Goal: Task Accomplishment & Management: Use online tool/utility

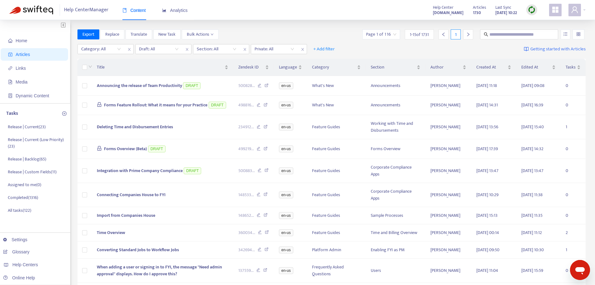
click at [302, 31] on div "Export Replace Translate New Task Bulk Actions Page 1 of 116 1 - 15 of 1731 1" at bounding box center [332, 34] width 509 height 10
click at [31, 126] on p "Release | Current ( 23 )" at bounding box center [27, 127] width 38 height 7
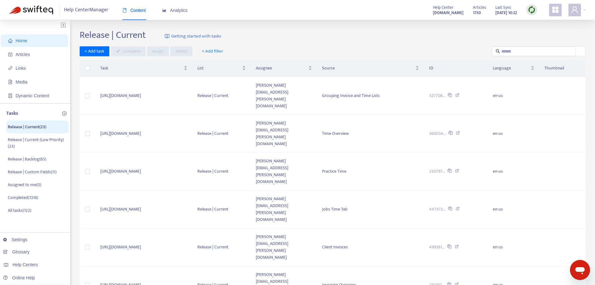
click at [217, 51] on span "+ Add filter" at bounding box center [213, 52] width 22 height 8
click at [220, 84] on span "Assignee" at bounding box center [217, 83] width 31 height 7
click at [222, 63] on div "[PERSON_NAME][EMAIL_ADDRESS][DOMAIN_NAME]" at bounding box center [252, 63] width 109 height 7
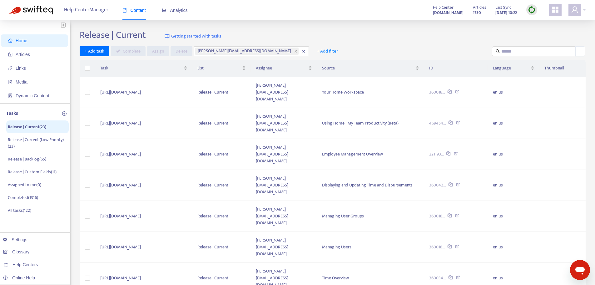
click at [345, 43] on div "Release | Current Getting started with tasks + Add task Complete Assign [PERSON…" at bounding box center [333, 220] width 506 height 382
click at [353, 119] on span "Using Home - My Team Productivity (Beta)" at bounding box center [360, 122] width 77 height 7
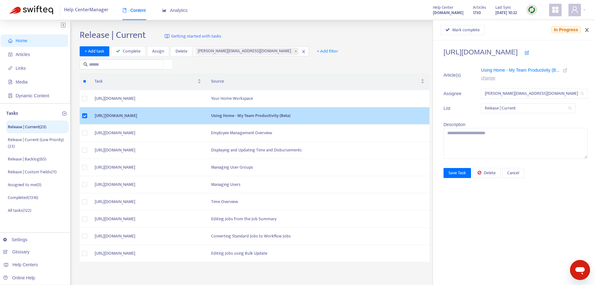
click at [587, 29] on icon "close" at bounding box center [587, 30] width 5 height 5
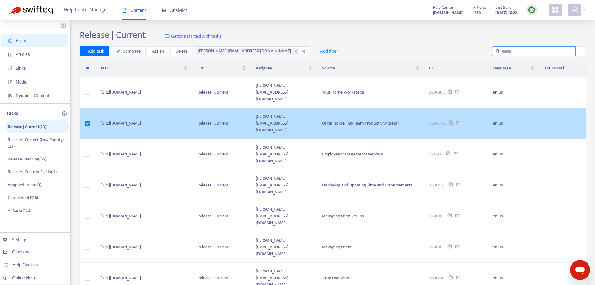
click at [507, 51] on input "text" at bounding box center [535, 51] width 66 height 7
click at [344, 48] on div "+ Add task Complete Assign [PERSON_NAME] [PERSON_NAME][EMAIL_ADDRESS][DOMAIN_NA…" at bounding box center [333, 51] width 506 height 10
click at [459, 90] on icon at bounding box center [457, 93] width 4 height 6
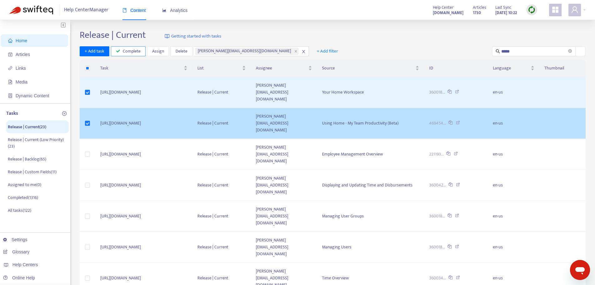
click at [128, 51] on span "Complete" at bounding box center [132, 51] width 18 height 7
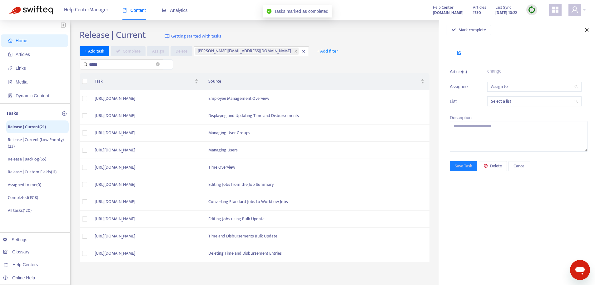
click at [588, 30] on icon "close" at bounding box center [587, 30] width 5 height 5
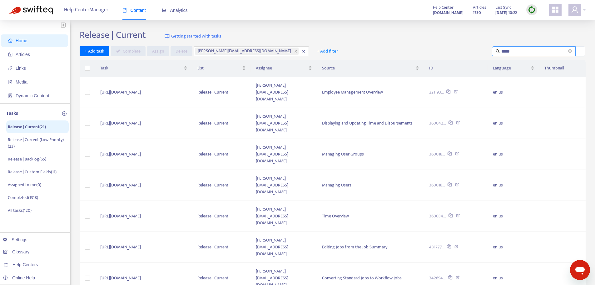
click at [522, 48] on input "*****" at bounding box center [535, 51] width 66 height 7
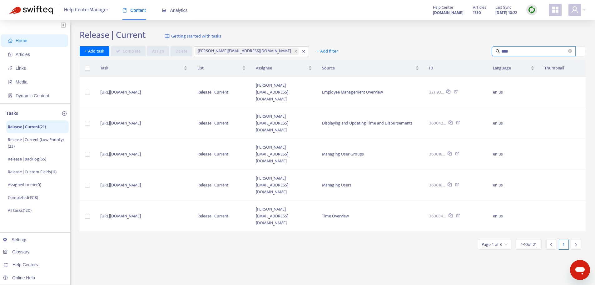
type input "*****"
click at [371, 46] on div "+ Add task Complete Assign [PERSON_NAME] [PERSON_NAME][EMAIL_ADDRESS][DOMAIN_NA…" at bounding box center [333, 51] width 506 height 10
click at [458, 90] on icon at bounding box center [456, 93] width 4 height 6
click at [460, 121] on icon at bounding box center [458, 124] width 4 height 6
click at [459, 152] on icon at bounding box center [457, 155] width 4 height 6
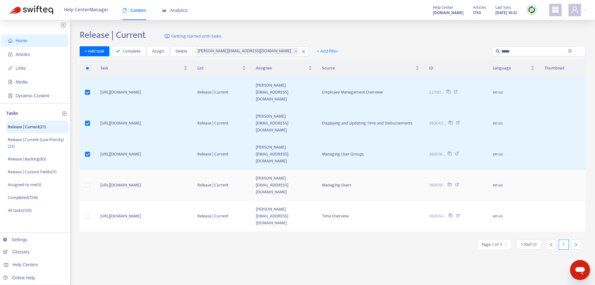
click at [459, 183] on icon at bounding box center [457, 186] width 4 height 6
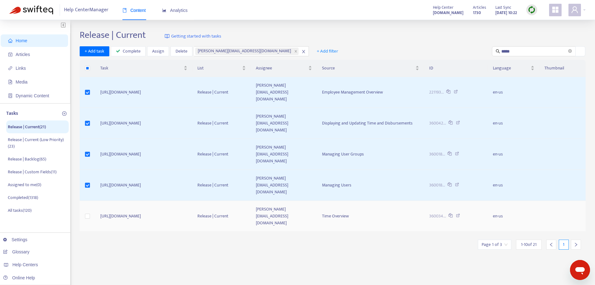
click at [460, 213] on icon at bounding box center [458, 216] width 4 height 6
